Goal: Task Accomplishment & Management: Use online tool/utility

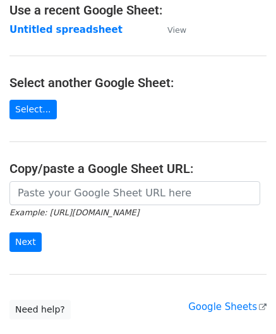
scroll to position [126, 0]
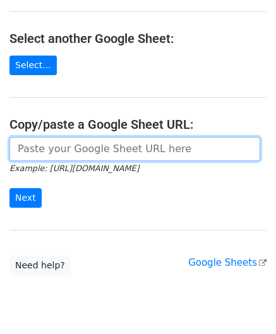
click at [66, 150] on input "url" at bounding box center [134, 149] width 251 height 24
paste input "[URL][DOMAIN_NAME]"
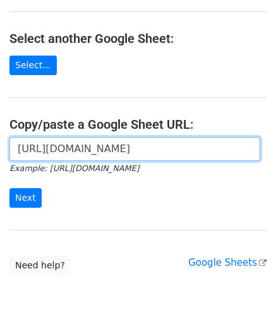
scroll to position [0, 279]
type input "[URL][DOMAIN_NAME]"
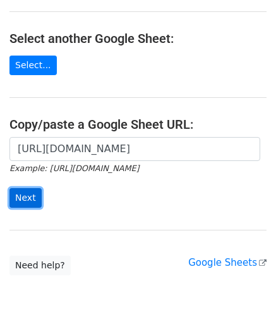
click at [23, 196] on input "Next" at bounding box center [25, 198] width 32 height 20
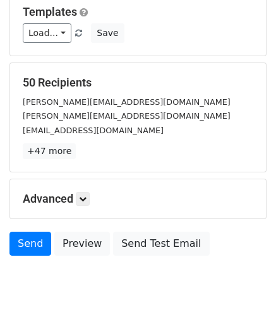
scroll to position [154, 0]
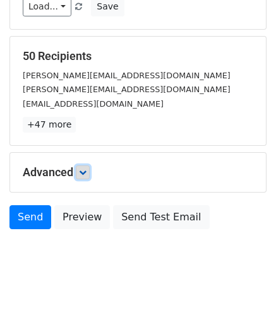
click at [83, 169] on icon at bounding box center [83, 173] width 8 height 8
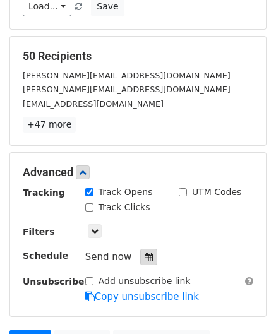
click at [145, 256] on icon at bounding box center [149, 256] width 8 height 9
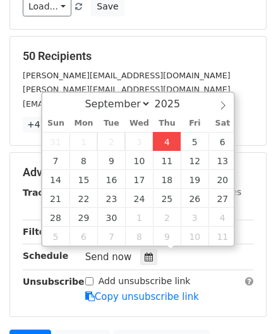
type input "2025-09-04 12:00"
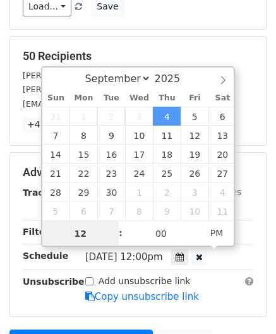
paste input "8"
type input "8"
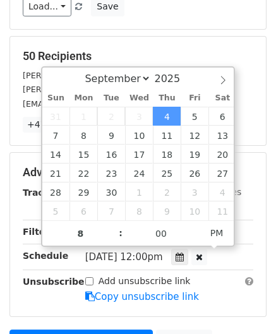
type input "2025-09-04 20:00"
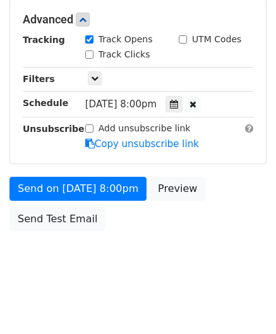
scroll to position [307, 0]
